Goal: Task Accomplishment & Management: Use online tool/utility

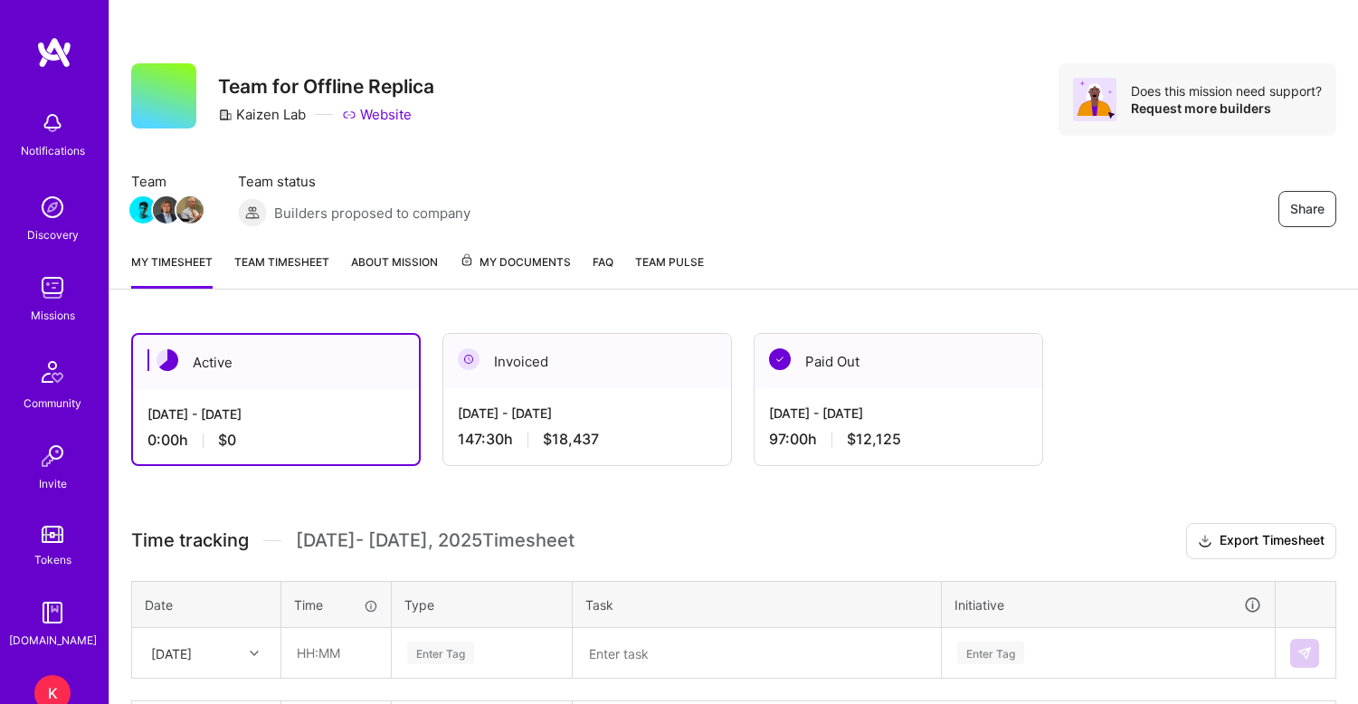
scroll to position [134, 0]
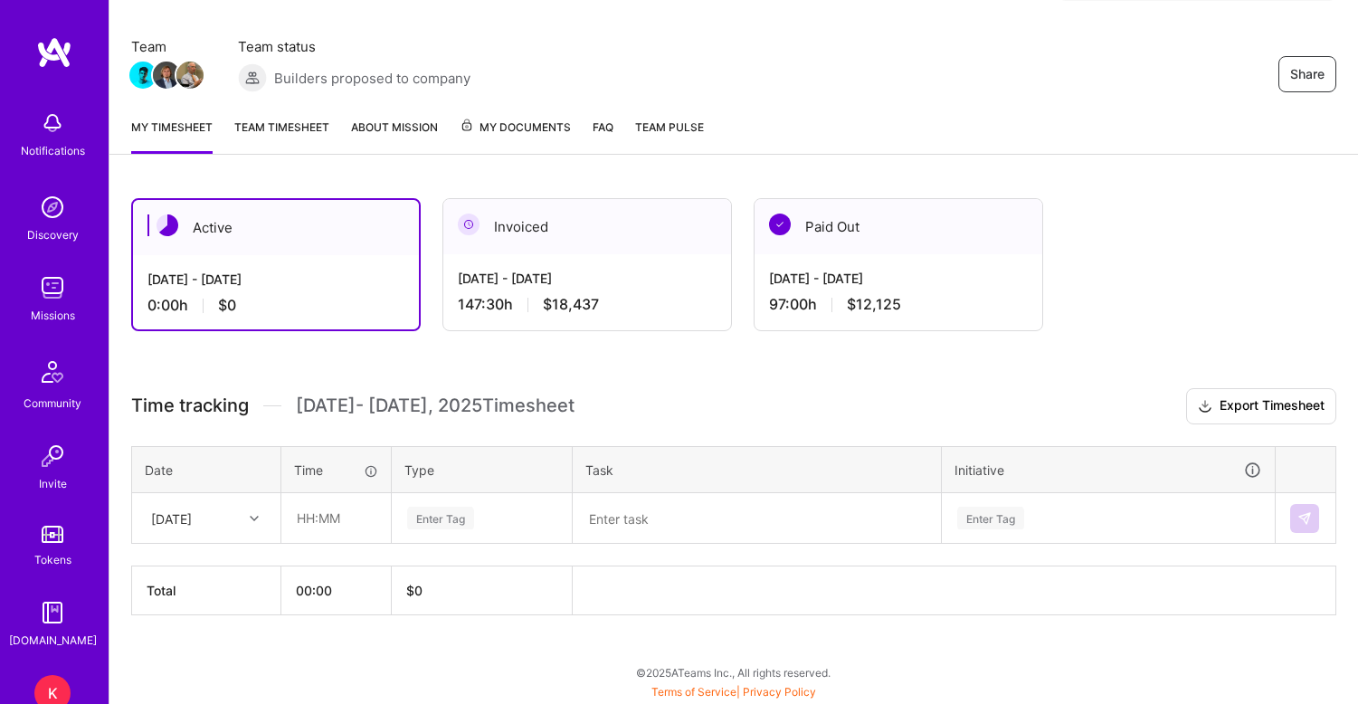
scroll to position [135, 0]
click at [255, 518] on icon at bounding box center [254, 518] width 9 height 9
click at [219, 572] on div "[DATE]" at bounding box center [206, 569] width 147 height 33
click at [298, 526] on input "text" at bounding box center [336, 518] width 108 height 48
type input "12:00"
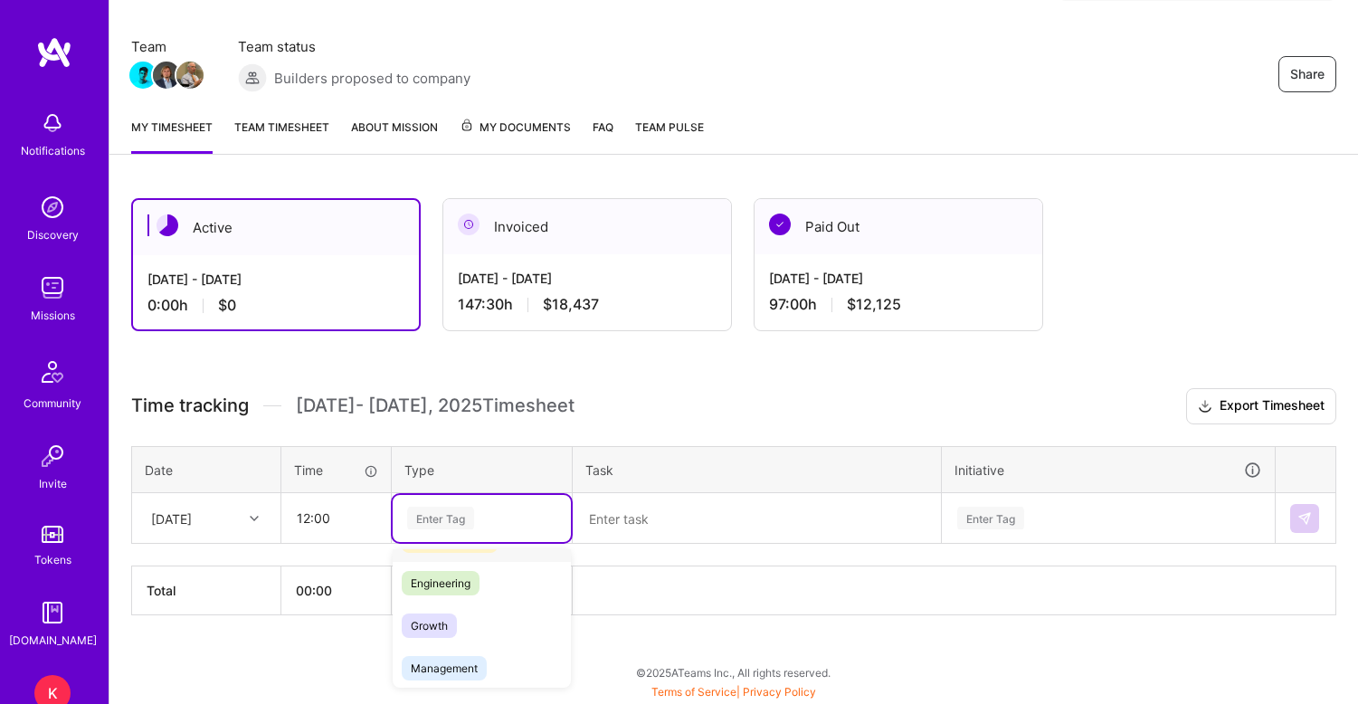
scroll to position [128, 0]
click at [460, 585] on span "Engineering" at bounding box center [441, 578] width 78 height 24
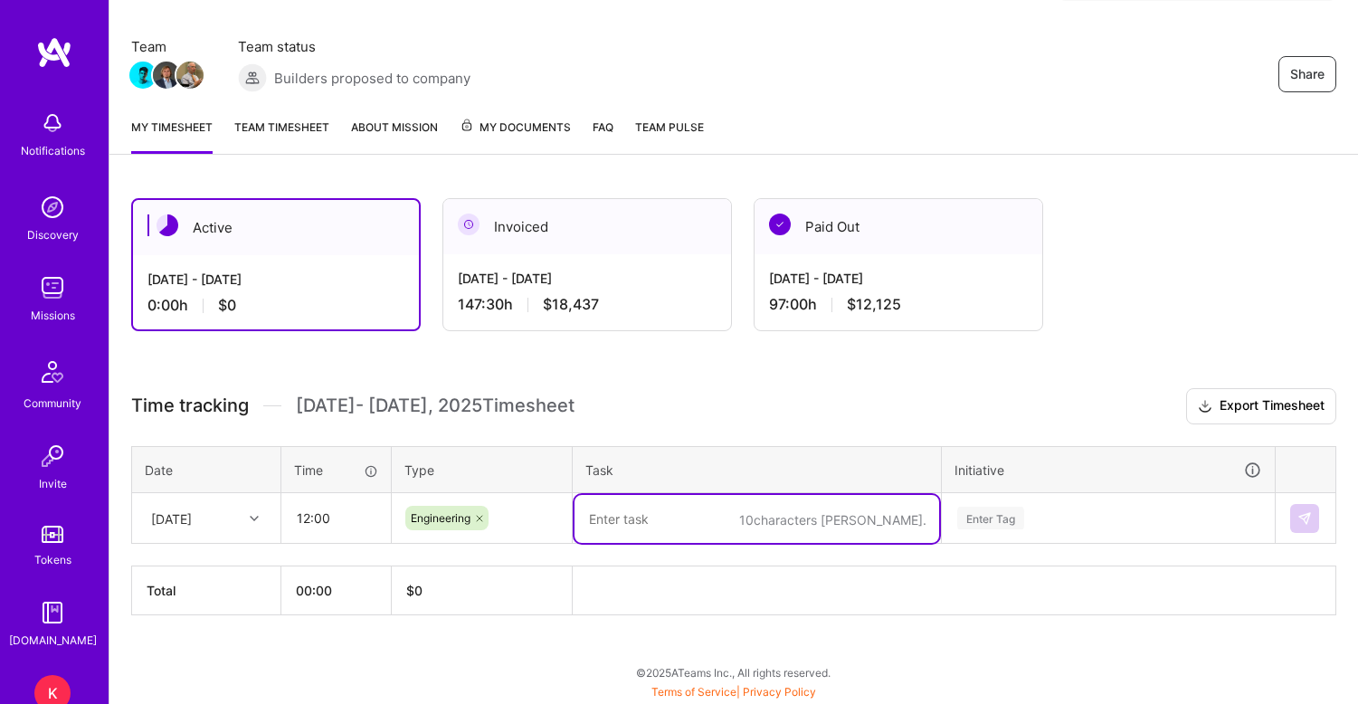
click at [636, 521] on textarea at bounding box center [757, 519] width 365 height 48
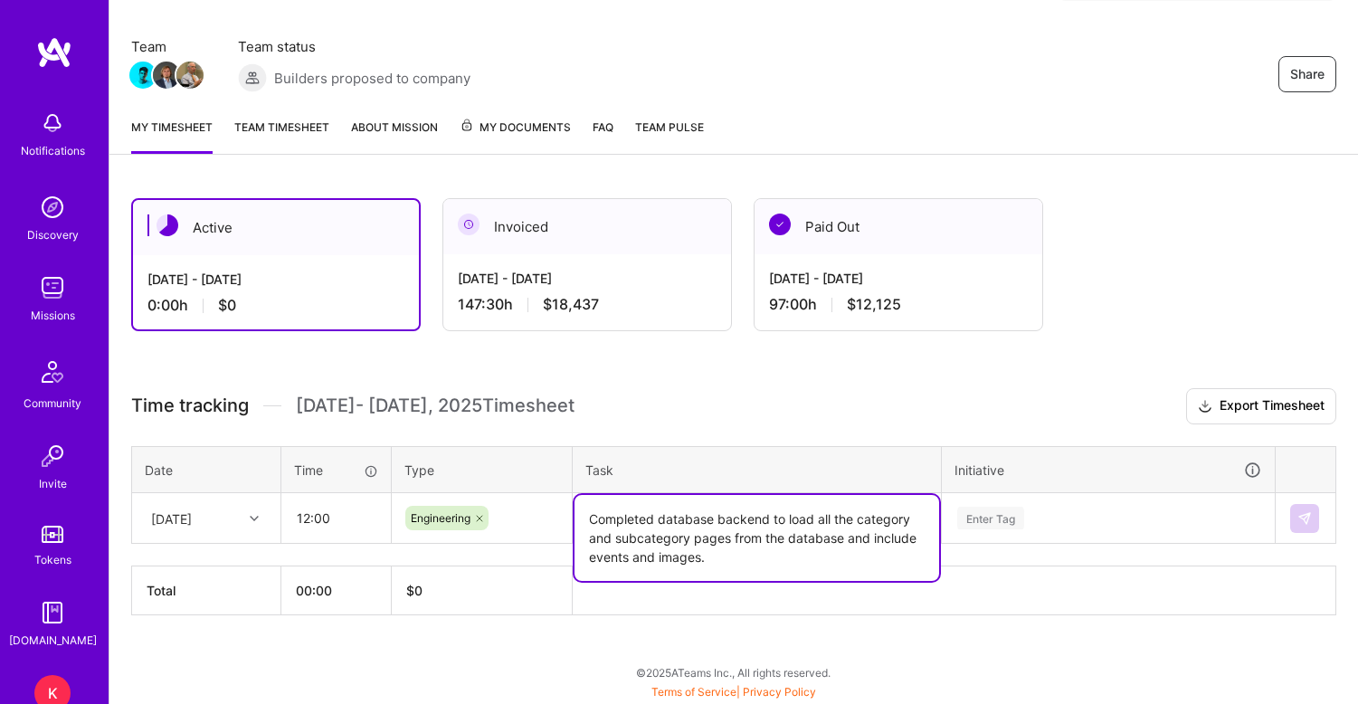
type textarea "Completed database backend to load all the category and subcategory pages from …"
click at [1009, 531] on div "Enter Tag" at bounding box center [1108, 518] width 331 height 47
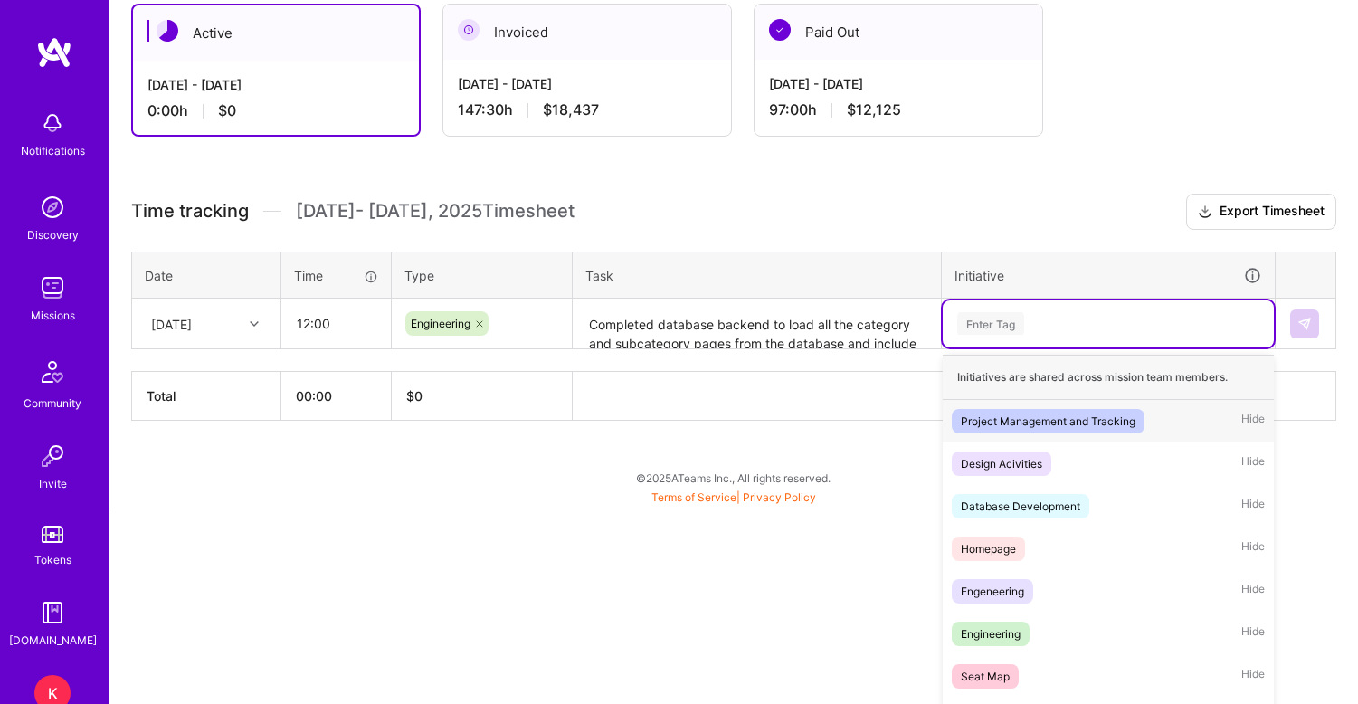
scroll to position [351, 0]
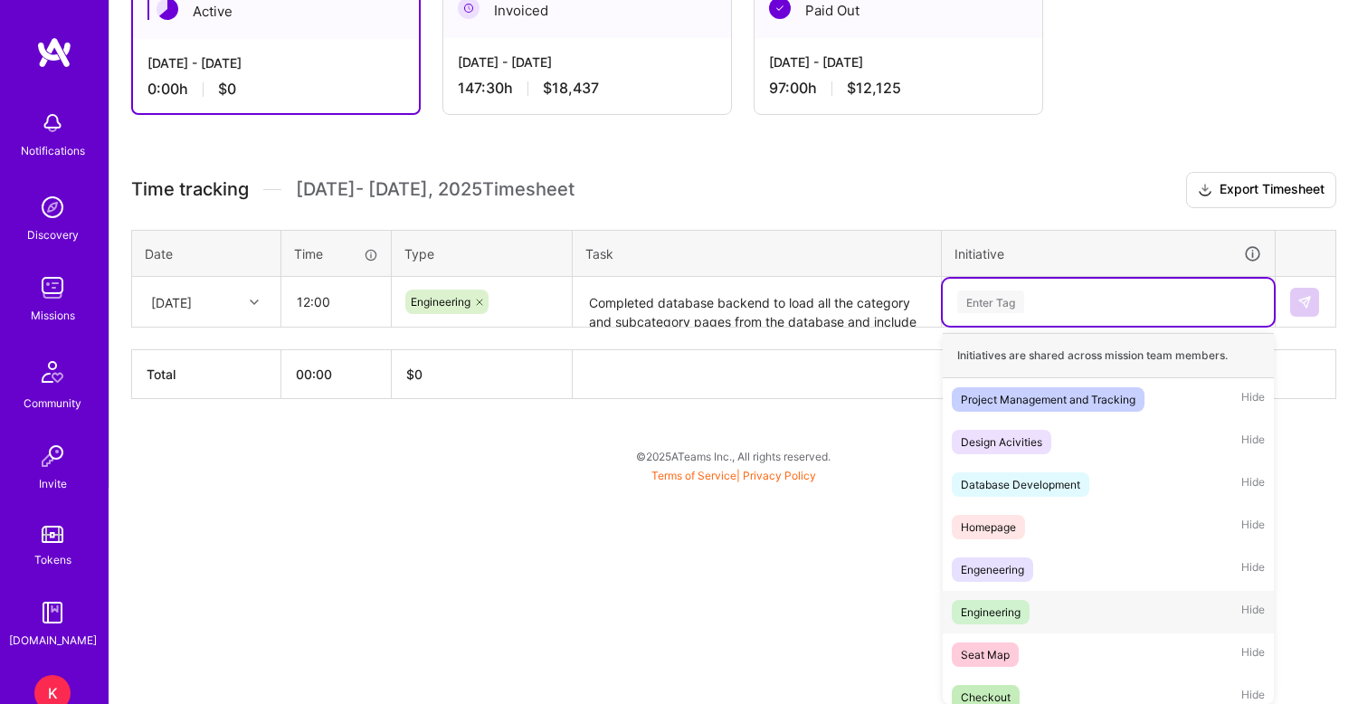
click at [1004, 609] on div "Engineering" at bounding box center [991, 612] width 60 height 19
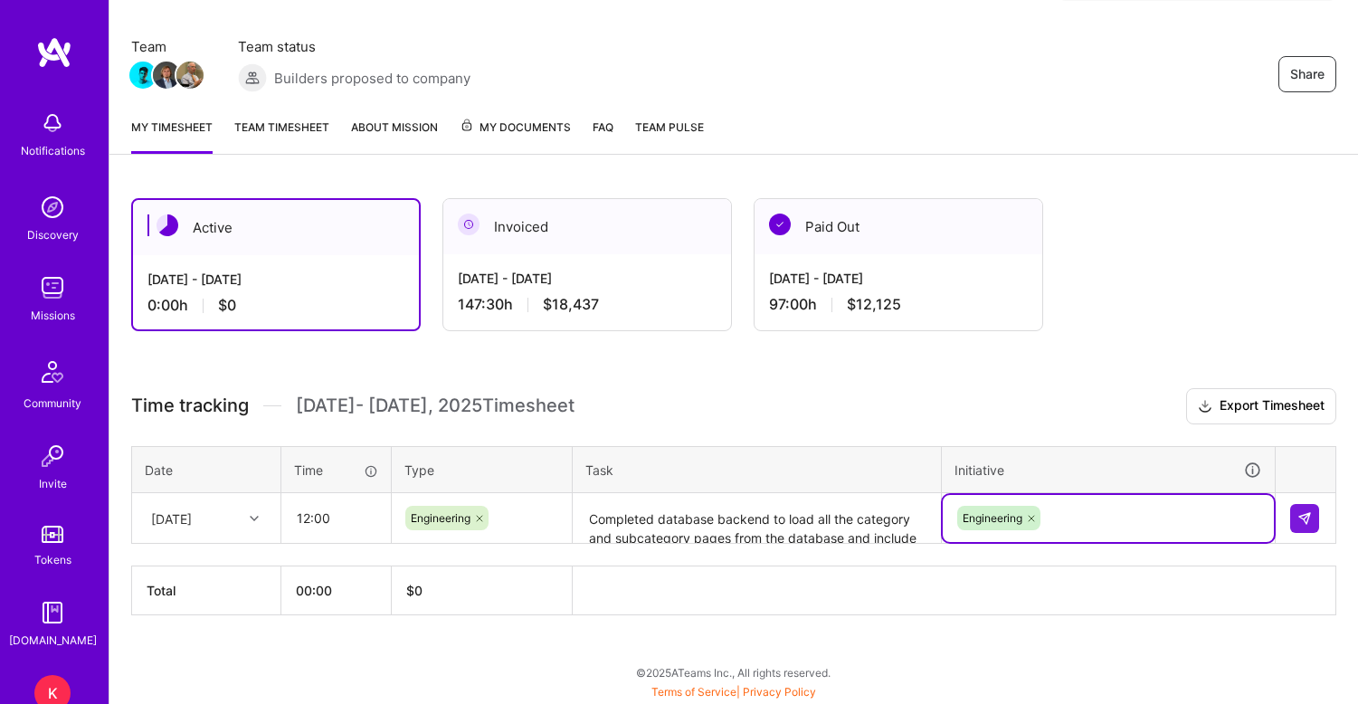
scroll to position [135, 0]
click at [1313, 521] on button at bounding box center [1304, 518] width 29 height 29
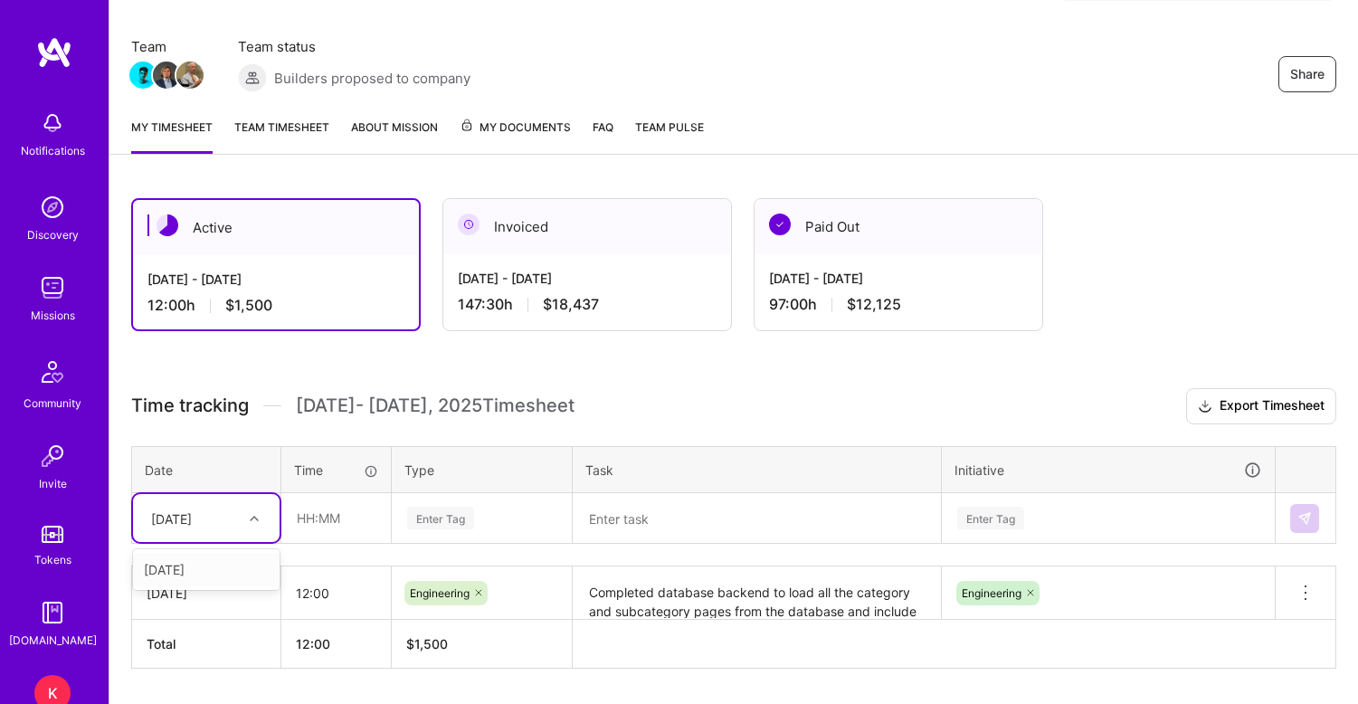
click at [256, 519] on icon at bounding box center [254, 518] width 9 height 9
click at [222, 569] on div "[DATE]" at bounding box center [206, 569] width 147 height 33
click at [298, 525] on input "text" at bounding box center [336, 518] width 108 height 48
type input "12:00"
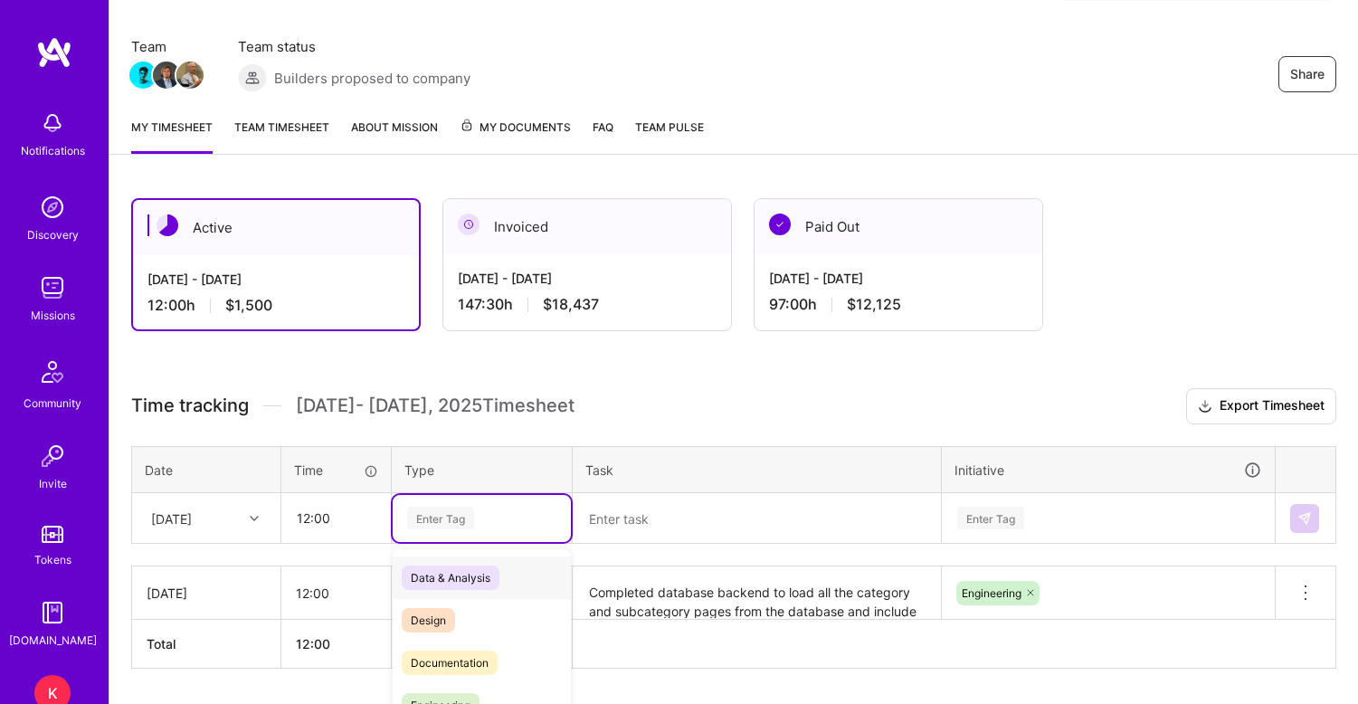
scroll to position [188, 0]
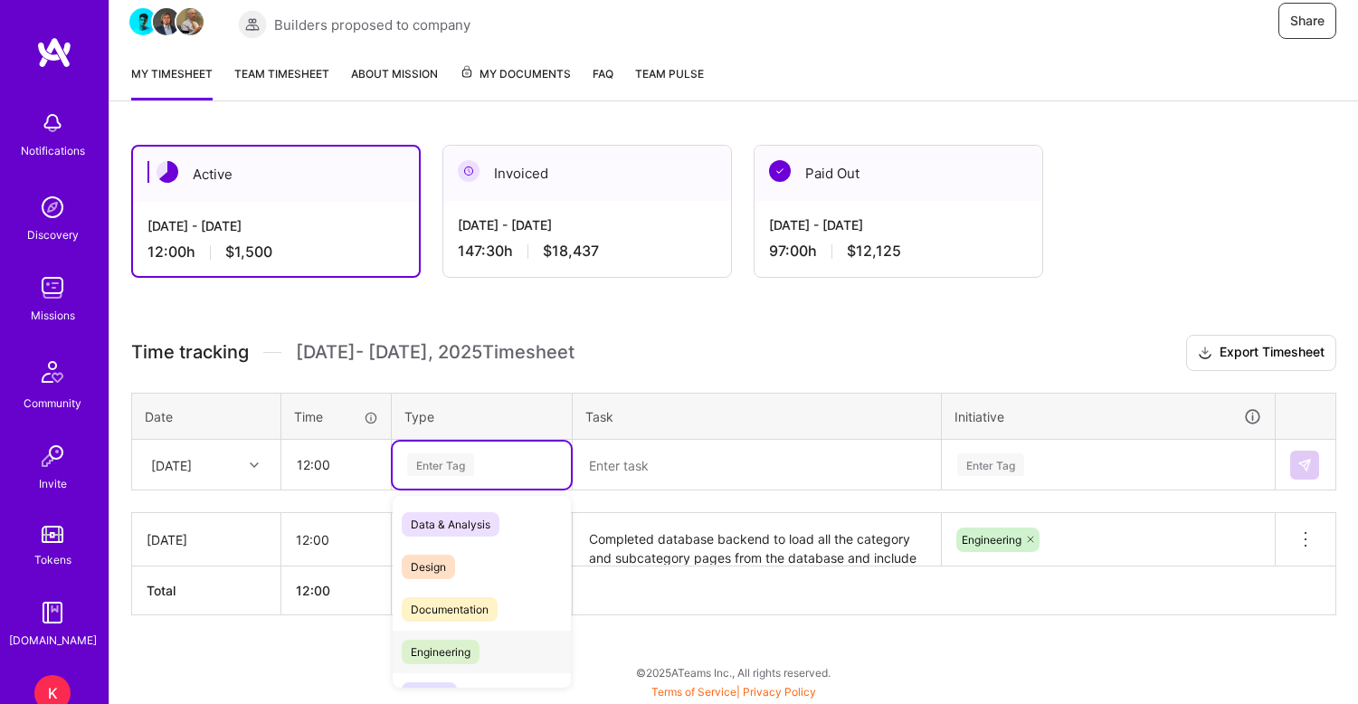
click at [439, 652] on span "Engineering" at bounding box center [441, 652] width 78 height 24
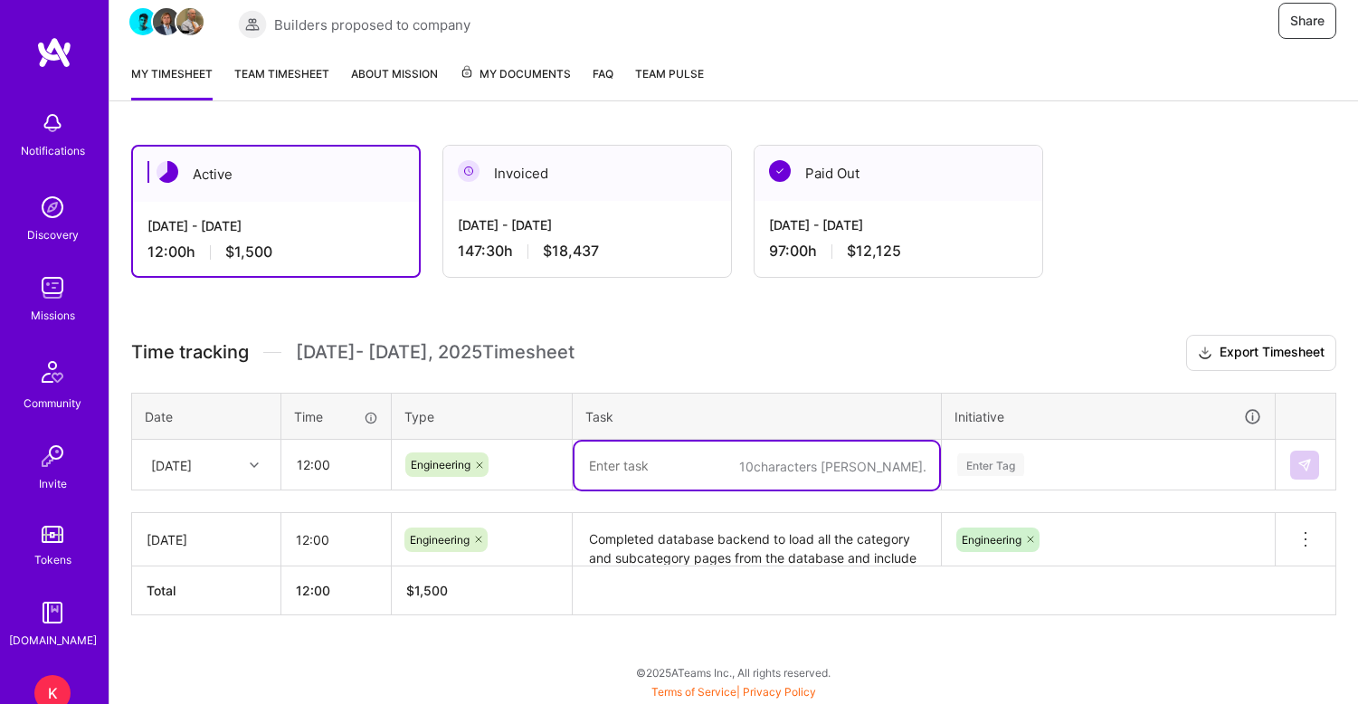
click at [623, 464] on textarea at bounding box center [757, 466] width 365 height 48
paste textarea "Resolved bugs on My Profile pages and ensured category/subcategory pages are fu…"
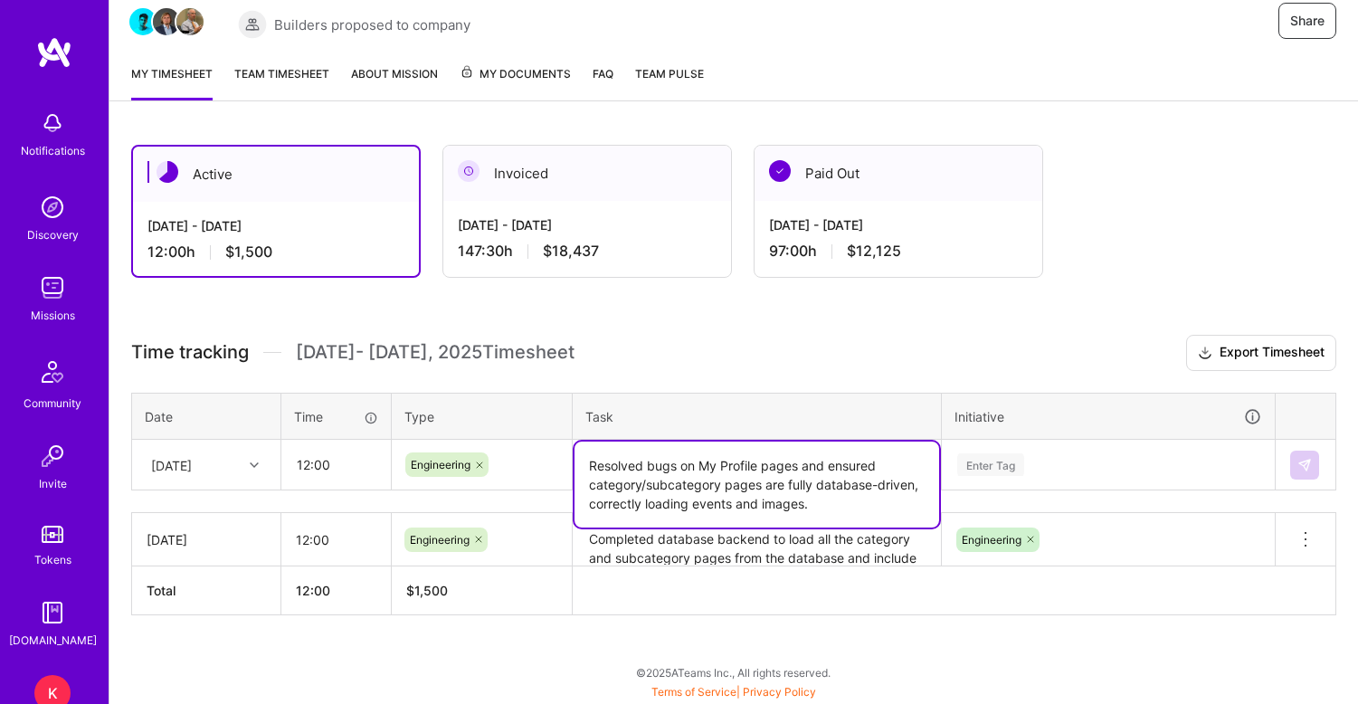
type textarea "Resolved bugs on My Profile pages and ensured category/subcategory pages are fu…"
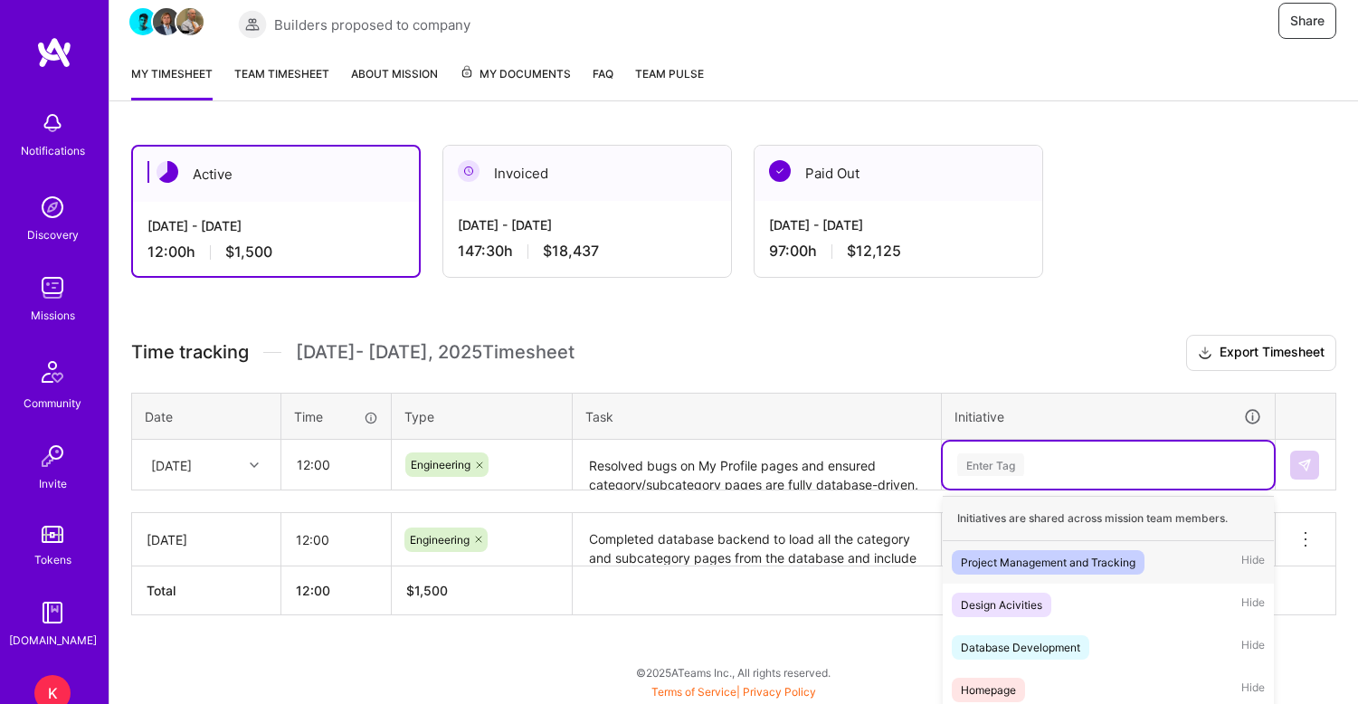
click at [1008, 457] on div "option Engineering, selected. option Project Management and Tracking focused, 1…" at bounding box center [1108, 465] width 331 height 47
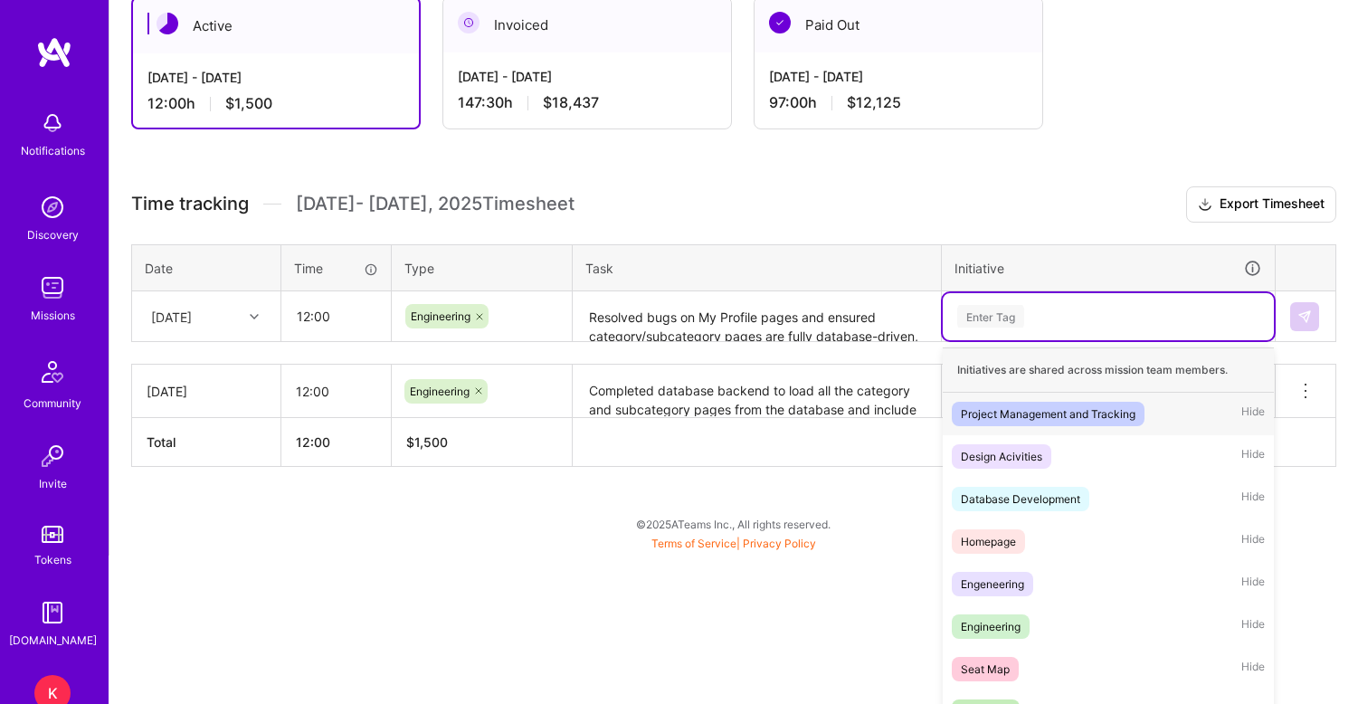
scroll to position [351, 0]
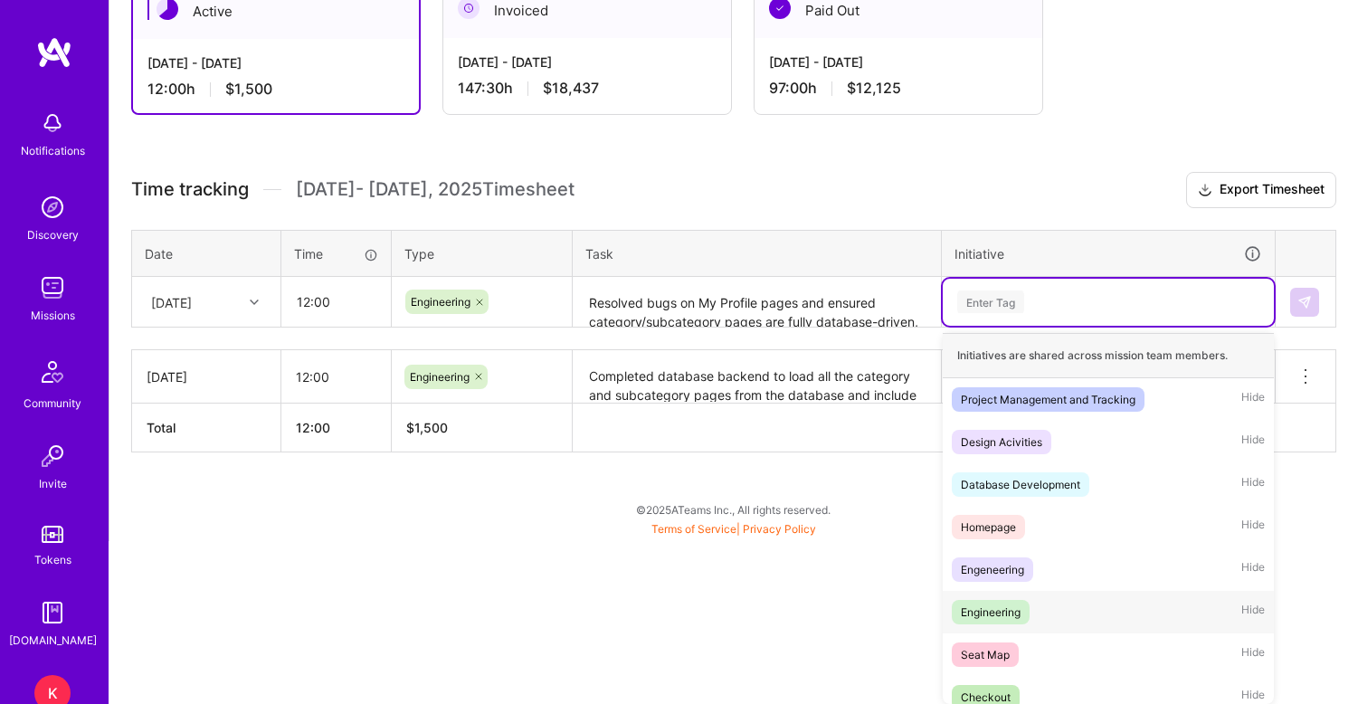
click at [994, 611] on div "Engineering" at bounding box center [991, 612] width 60 height 19
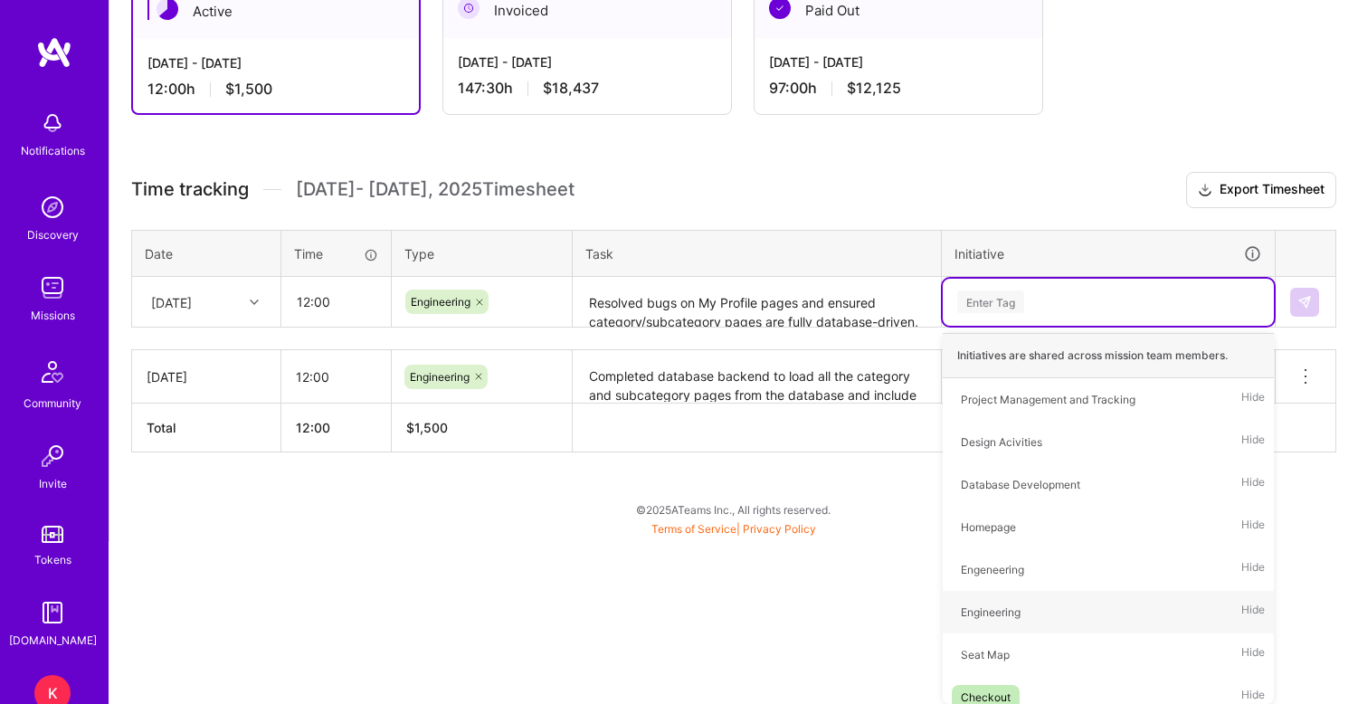
scroll to position [188, 0]
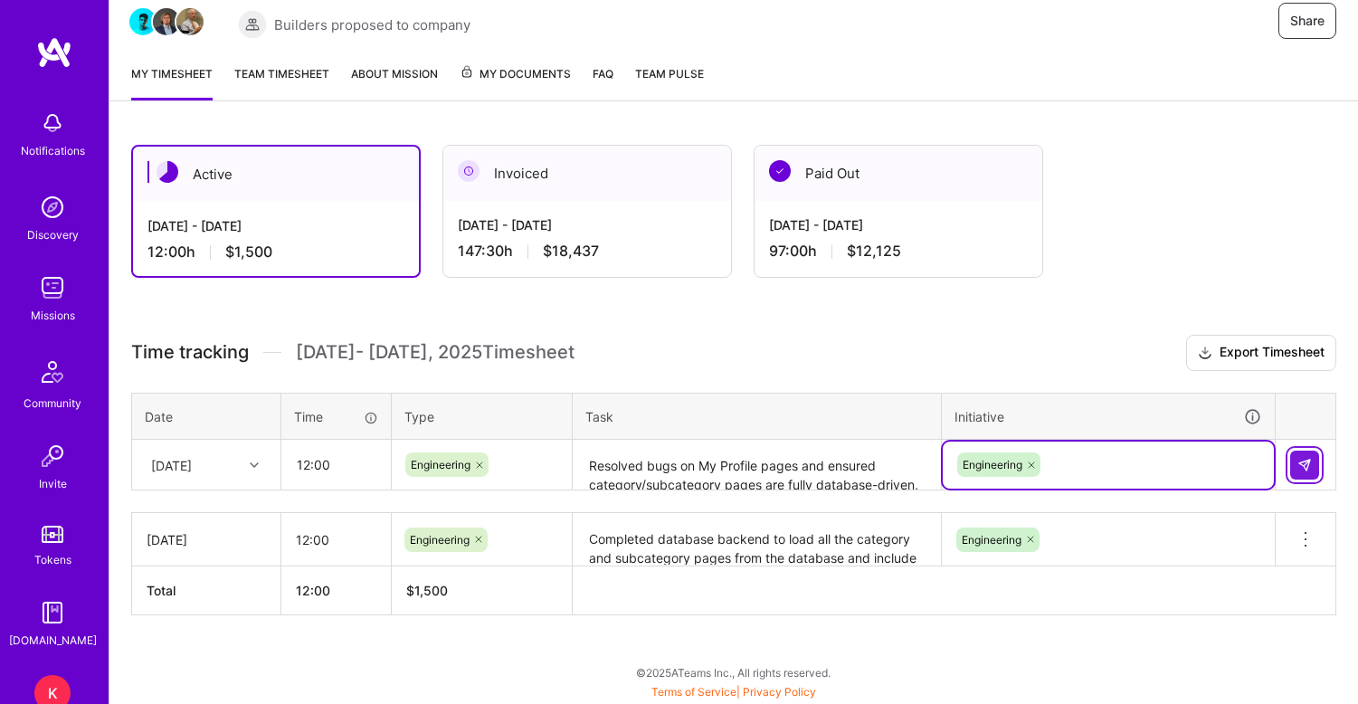
click at [1302, 461] on img at bounding box center [1305, 465] width 14 height 14
